Goal: Task Accomplishment & Management: Complete application form

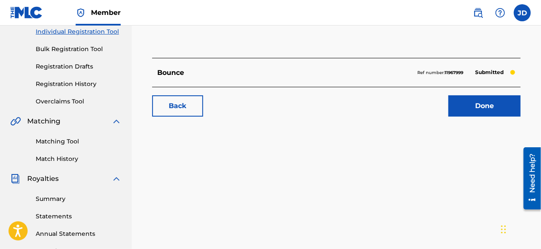
scroll to position [95, 0]
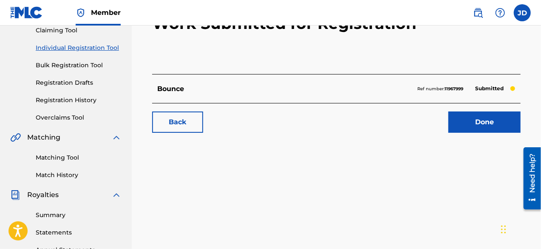
click at [503, 122] on link "Done" at bounding box center [485, 121] width 72 height 21
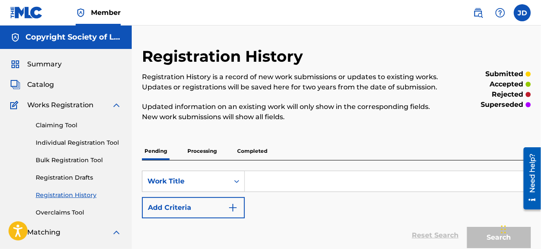
click at [65, 145] on link "Individual Registration Tool" at bounding box center [79, 142] width 86 height 9
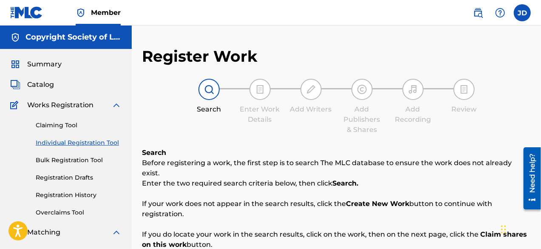
click at [51, 122] on link "Claiming Tool" at bounding box center [79, 125] width 86 height 9
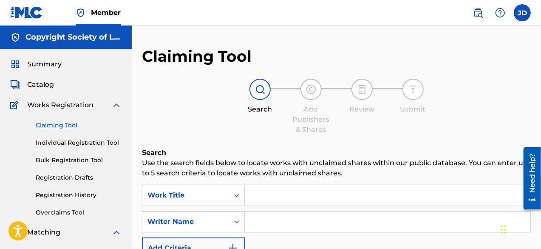
click at [63, 145] on link "Individual Registration Tool" at bounding box center [79, 142] width 86 height 9
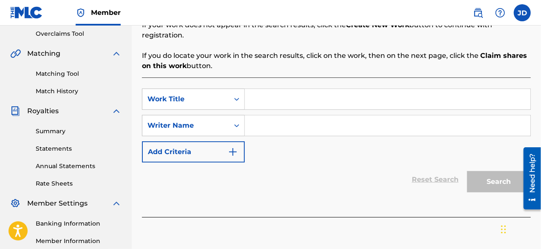
scroll to position [154, 0]
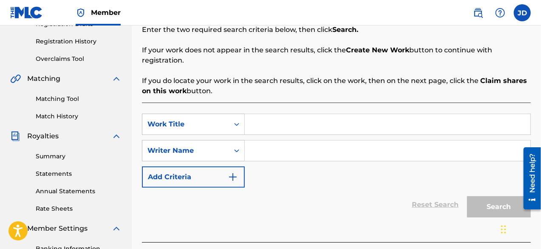
drag, startPoint x: 544, startPoint y: 87, endPoint x: 22, endPoint y: 15, distance: 526.7
click at [78, 99] on link "Matching Tool" at bounding box center [79, 98] width 86 height 9
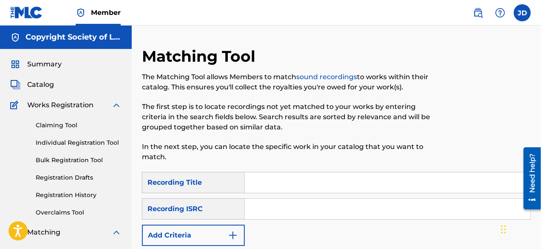
click at [55, 86] on div "Catalog" at bounding box center [65, 85] width 111 height 10
click at [51, 65] on span "Summary" at bounding box center [44, 64] width 34 height 10
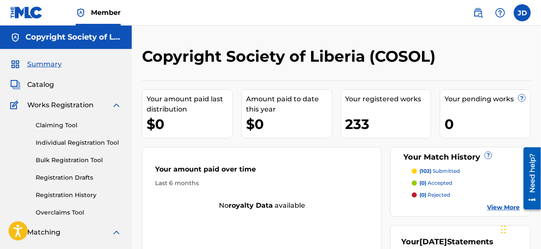
click at [68, 141] on link "Individual Registration Tool" at bounding box center [79, 142] width 86 height 9
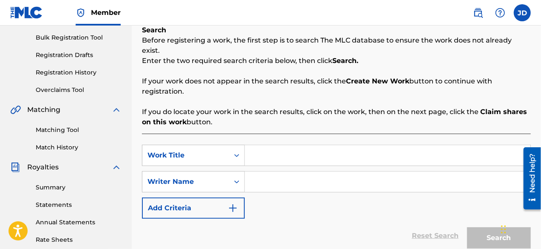
scroll to position [120, 0]
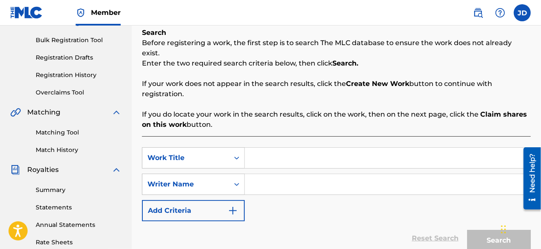
click at [216, 204] on button "Add Criteria" at bounding box center [193, 210] width 103 height 21
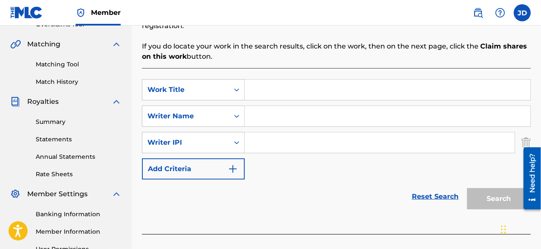
scroll to position [193, 0]
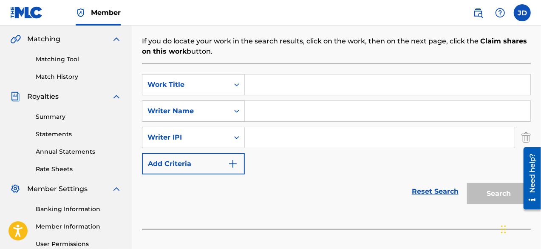
click at [277, 77] on input "Search Form" at bounding box center [388, 84] width 286 height 20
type input "put [GEOGRAPHIC_DATA]"
click at [269, 101] on input "Search Form" at bounding box center [388, 111] width 286 height 20
paste input "[PERSON_NAME]"
type input "[PERSON_NAME]"
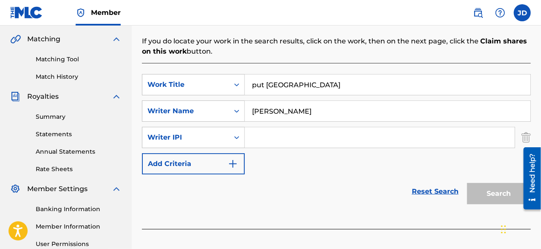
click at [530, 127] on img "Search Form" at bounding box center [526, 137] width 9 height 21
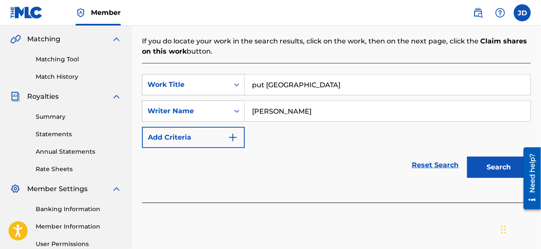
click at [501, 156] on button "Search" at bounding box center [499, 166] width 64 height 21
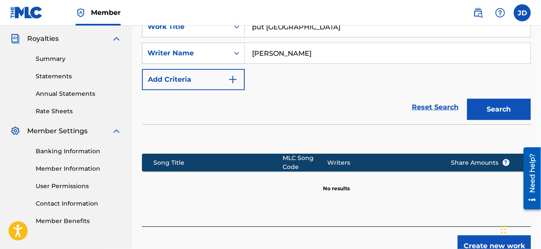
scroll to position [288, 0]
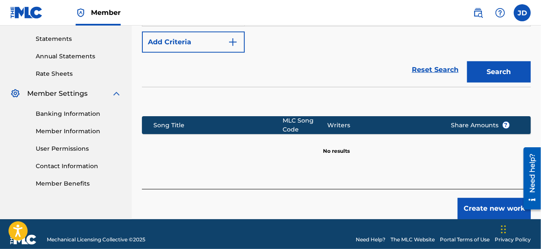
click at [490, 199] on button "Create new work" at bounding box center [494, 208] width 73 height 21
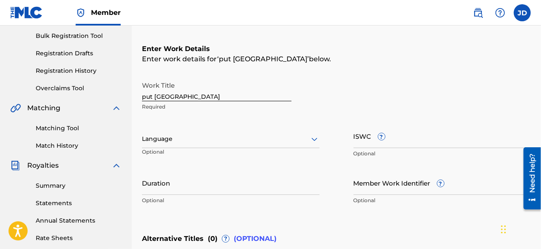
scroll to position [122, 0]
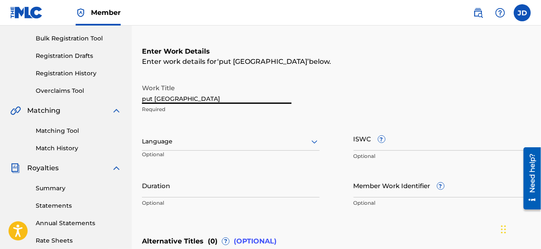
click at [241, 103] on input "put [GEOGRAPHIC_DATA]" at bounding box center [217, 92] width 150 height 24
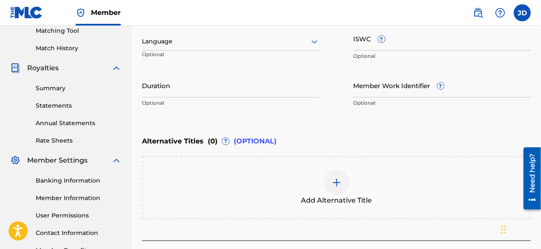
scroll to position [225, 0]
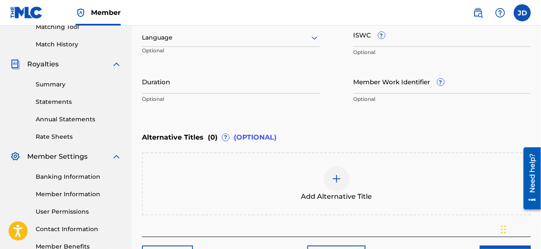
type input "put liberia first"
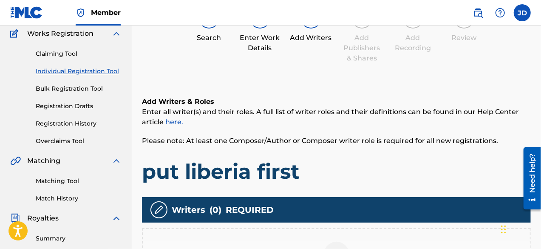
scroll to position [64, 0]
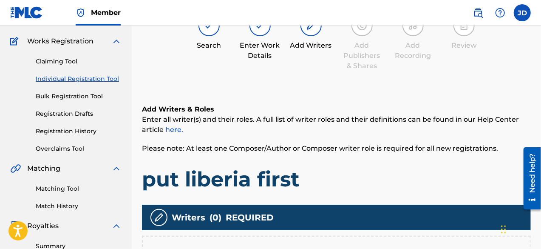
click at [263, 31] on div at bounding box center [260, 25] width 21 height 21
click at [251, 29] on div at bounding box center [260, 25] width 21 height 21
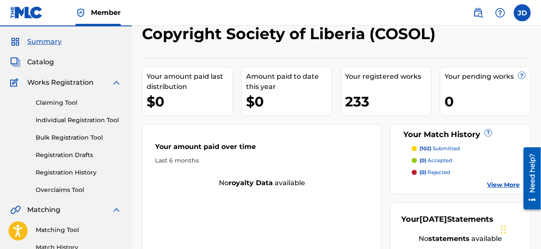
scroll to position [19, 0]
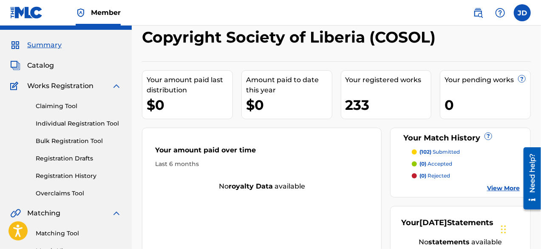
click at [60, 125] on link "Individual Registration Tool" at bounding box center [79, 123] width 86 height 9
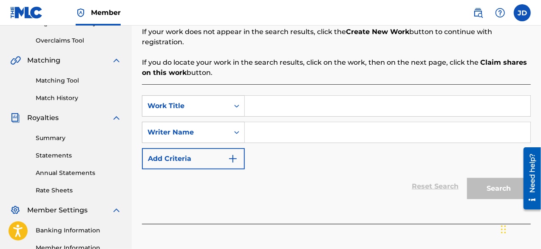
scroll to position [173, 0]
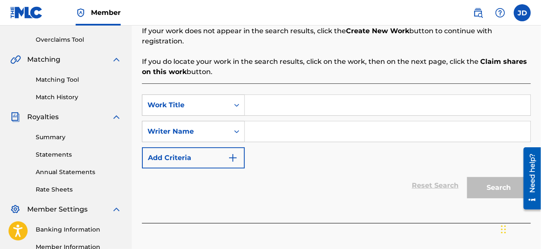
click at [270, 97] on input "Search Form" at bounding box center [388, 105] width 286 height 20
type input "put liberia first"
click at [344, 125] on input "Search Form" at bounding box center [388, 131] width 286 height 20
paste input "[PERSON_NAME]"
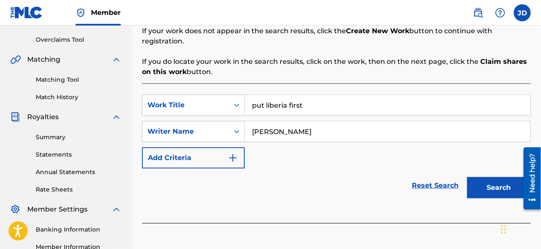
type input "[PERSON_NAME]"
click at [485, 178] on button "Search" at bounding box center [499, 187] width 64 height 21
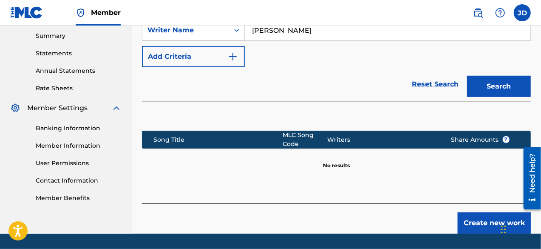
scroll to position [288, 0]
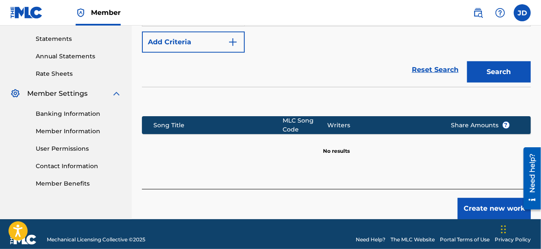
click at [508, 200] on button "Create new work" at bounding box center [494, 208] width 73 height 21
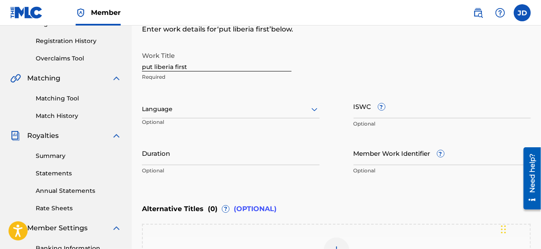
scroll to position [151, 0]
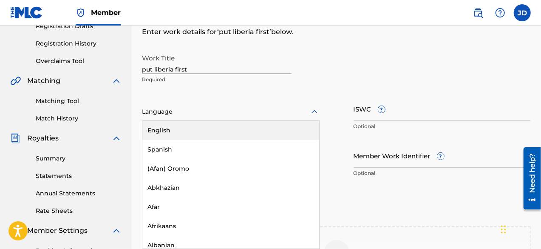
click at [302, 106] on div at bounding box center [231, 111] width 178 height 11
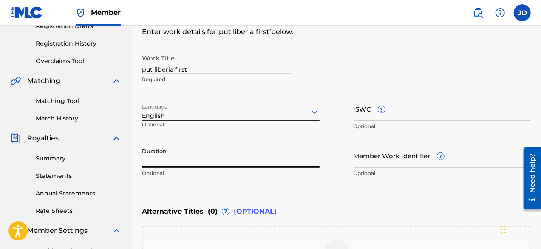
click at [227, 157] on input "Duration" at bounding box center [231, 155] width 178 height 24
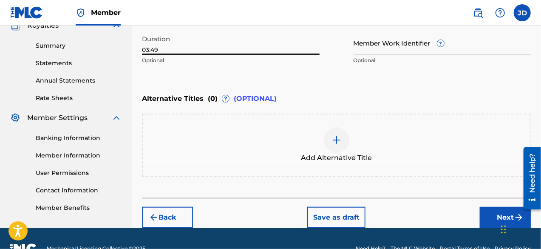
scroll to position [265, 0]
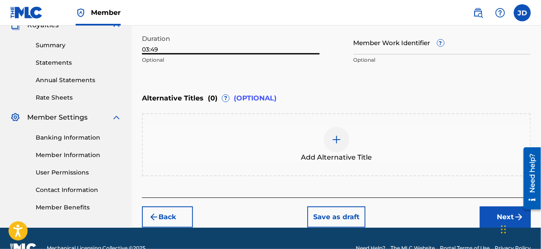
type input "03:49"
click at [497, 211] on button "Next" at bounding box center [505, 216] width 51 height 21
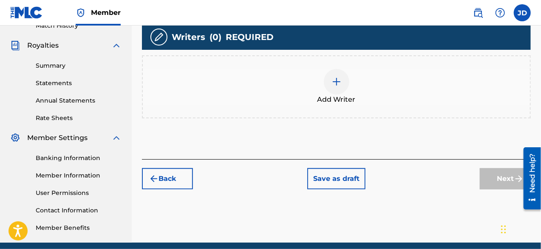
scroll to position [245, 0]
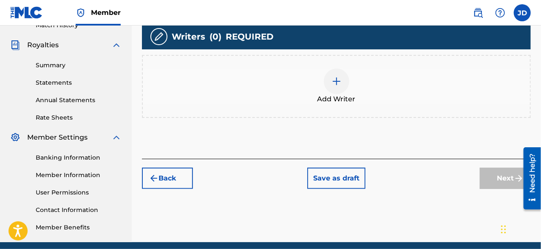
click at [335, 94] on span "Add Writer" at bounding box center [337, 99] width 38 height 10
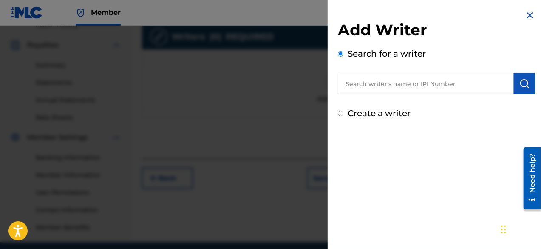
click at [341, 115] on input "Create a writer" at bounding box center [341, 114] width 6 height 6
radio input "false"
radio input "true"
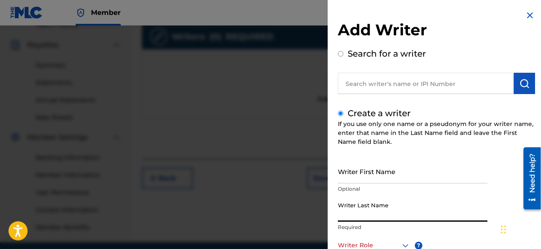
click at [376, 203] on input "Writer Last Name" at bounding box center [413, 209] width 150 height 24
paste input "[PERSON_NAME]"
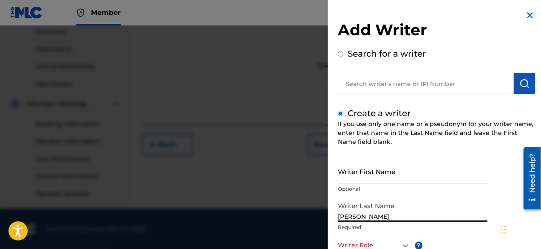
type input "[PERSON_NAME]"
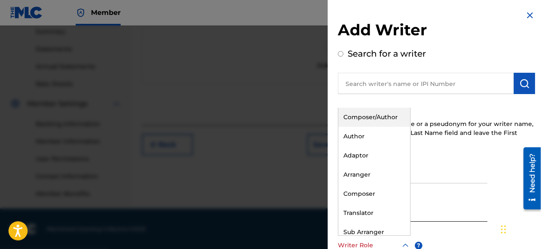
scroll to position [0, 0]
click at [402, 236] on div "Writer Role" at bounding box center [374, 244] width 73 height 19
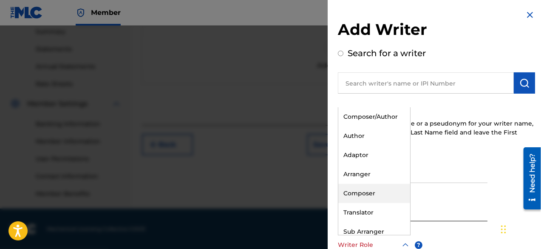
click at [395, 195] on div "Composer" at bounding box center [375, 193] width 72 height 19
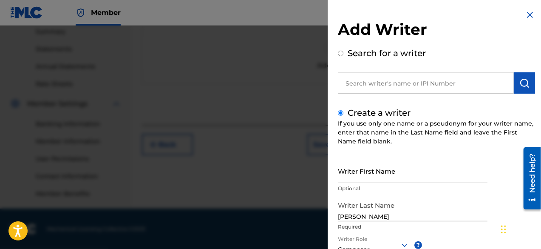
scroll to position [120, 0]
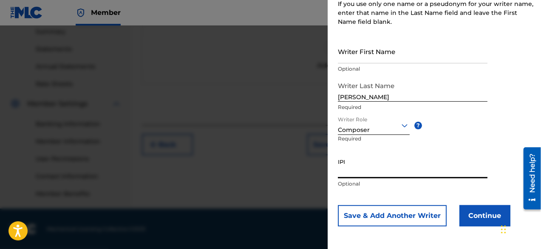
click at [491, 208] on button "Continue" at bounding box center [485, 215] width 51 height 21
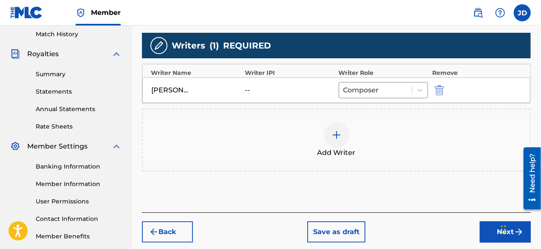
scroll to position [278, 0]
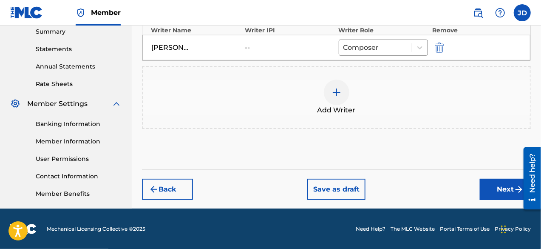
click at [508, 187] on button "Next" at bounding box center [505, 189] width 51 height 21
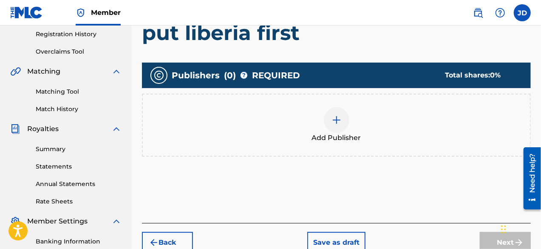
scroll to position [198, 0]
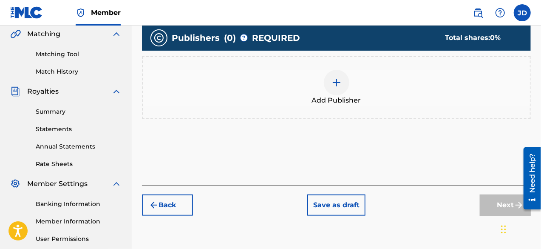
click at [334, 82] on img at bounding box center [337, 82] width 10 height 10
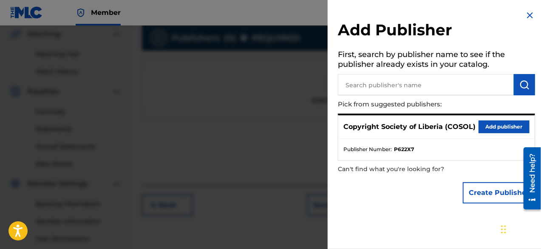
click at [493, 125] on button "Add publisher" at bounding box center [504, 126] width 51 height 13
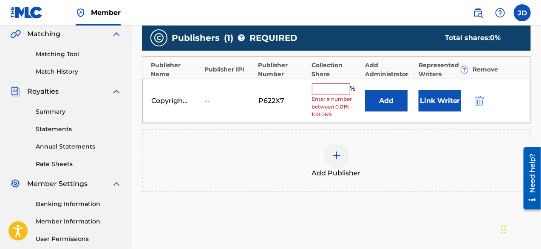
click at [343, 90] on input "text" at bounding box center [331, 88] width 38 height 11
type input "100"
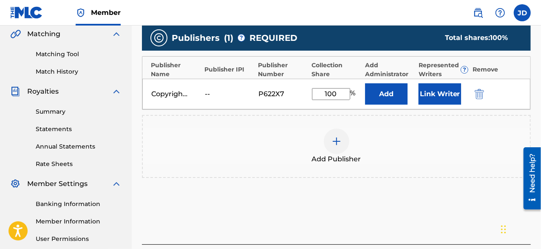
scroll to position [278, 0]
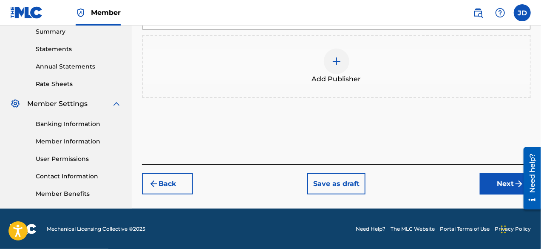
click at [511, 176] on button "Next" at bounding box center [505, 183] width 51 height 21
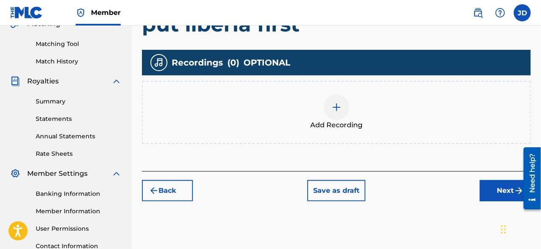
scroll to position [213, 0]
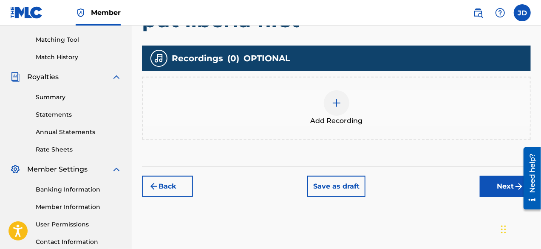
click at [504, 181] on button "Next" at bounding box center [505, 186] width 51 height 21
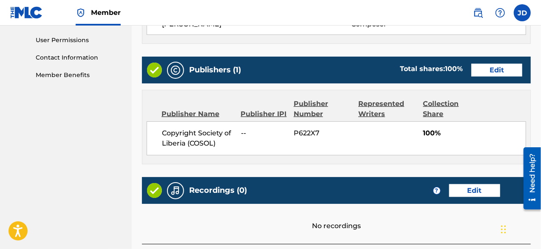
scroll to position [461, 0]
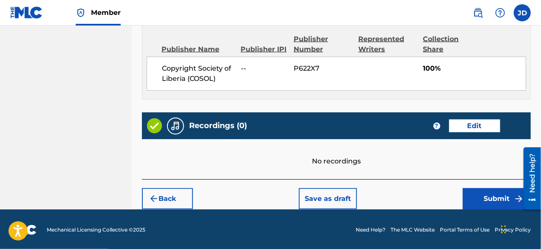
click at [495, 199] on button "Submit" at bounding box center [497, 198] width 68 height 21
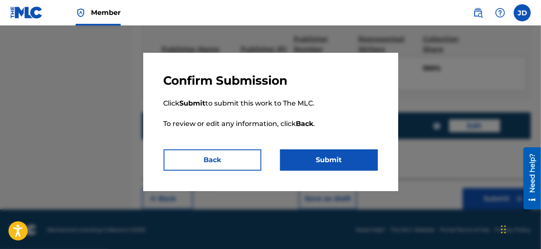
click at [341, 161] on button "Submit" at bounding box center [329, 159] width 98 height 21
